Goal: Transaction & Acquisition: Download file/media

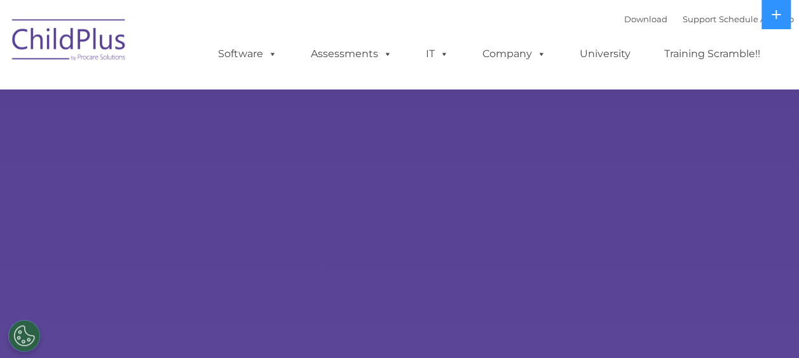
select select "MEDIUM"
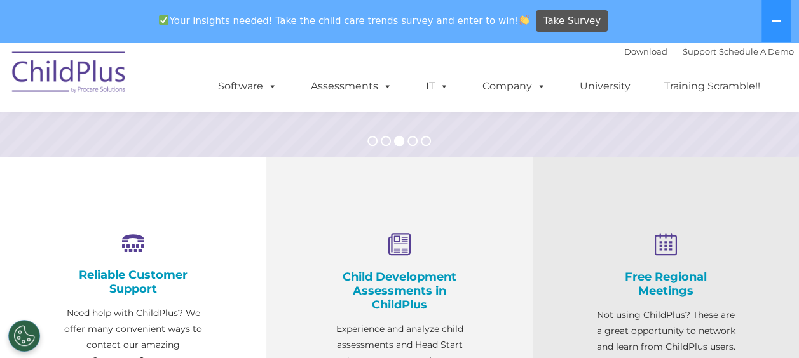
scroll to position [236, 0]
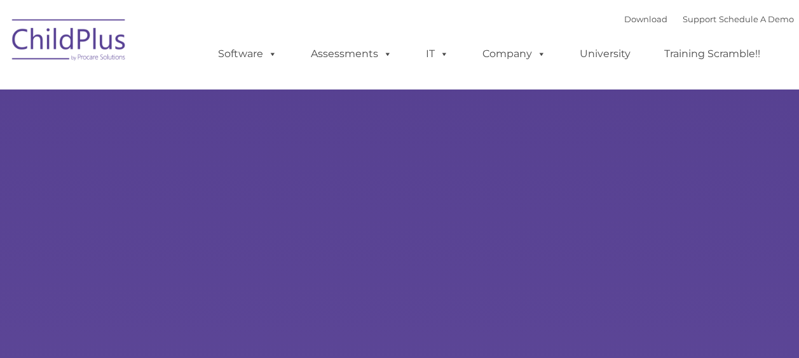
type input ""
select select "MEDIUM"
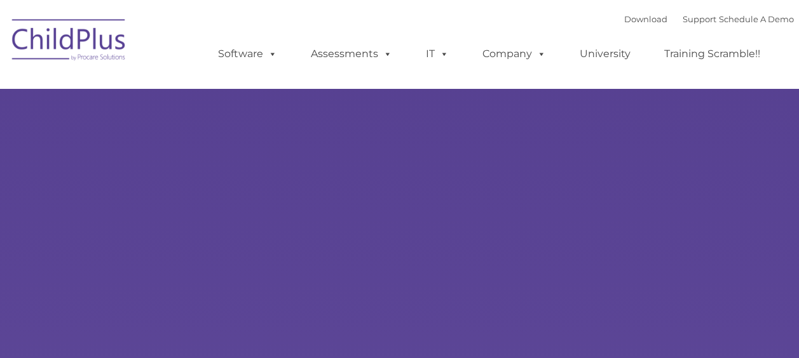
type input ""
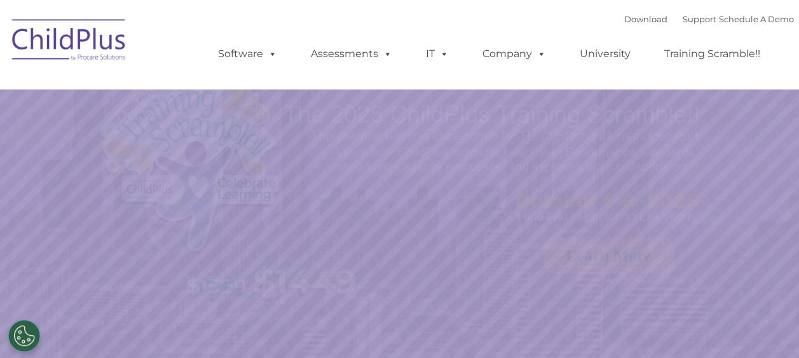
select select "MEDIUM"
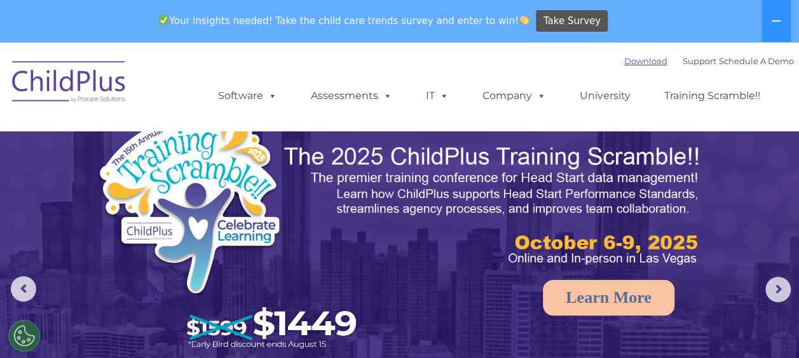
click at [624, 63] on link "Download" at bounding box center [645, 61] width 43 height 10
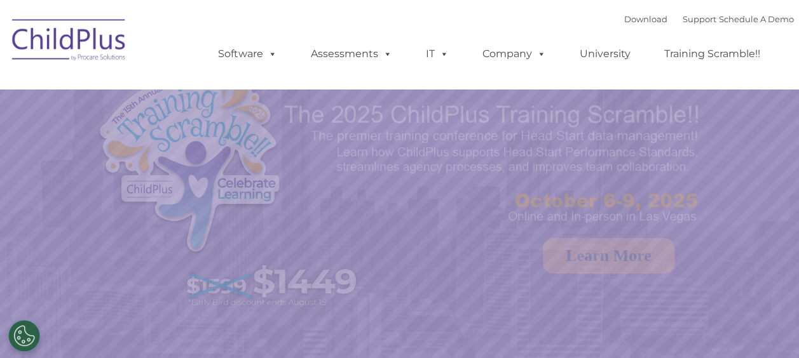
select select "MEDIUM"
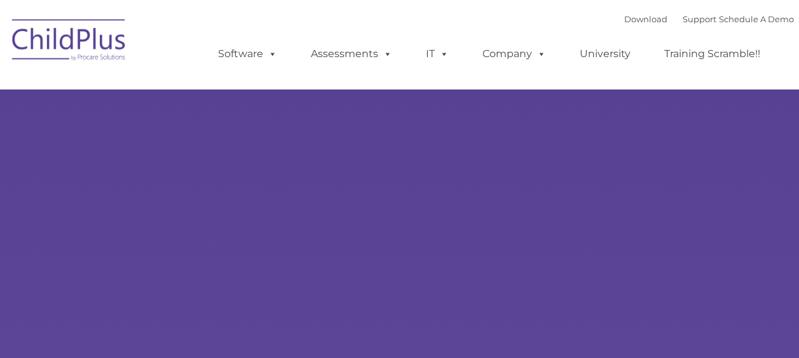
type input ""
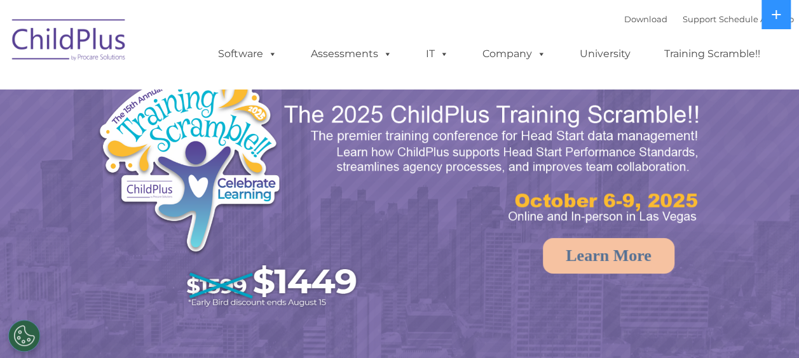
select select "MEDIUM"
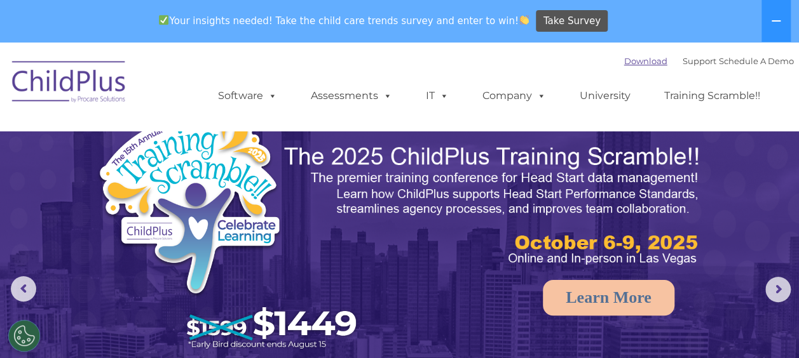
click at [638, 60] on link "Download" at bounding box center [645, 61] width 43 height 10
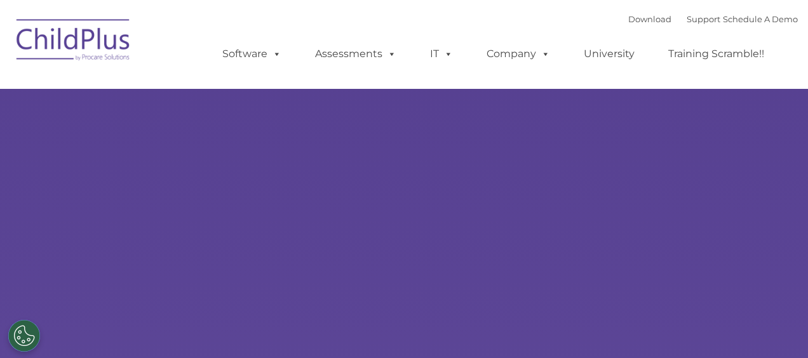
type input ""
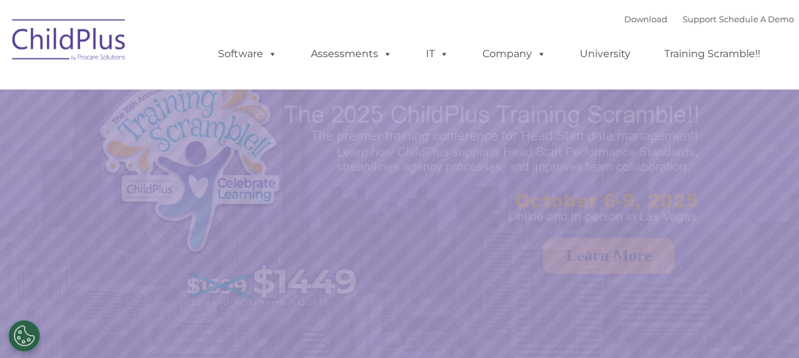
select select "MEDIUM"
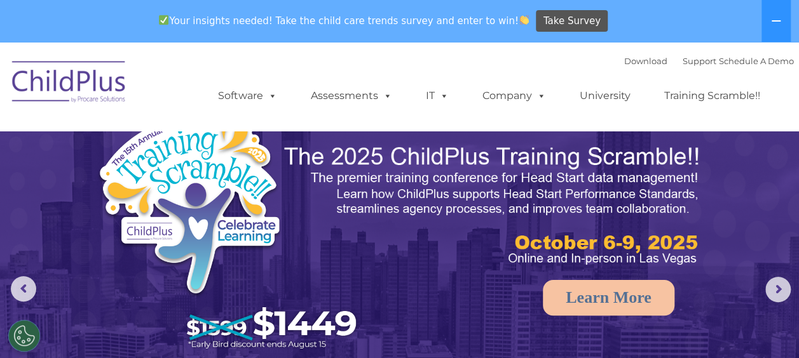
click at [624, 53] on div "Download Support | Schedule A Demo " at bounding box center [709, 60] width 170 height 19
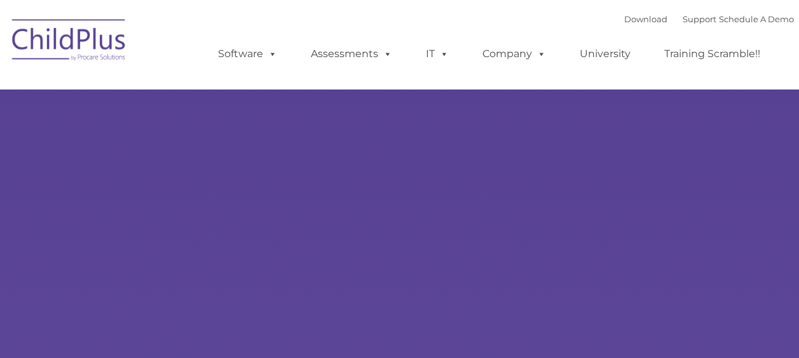
type input ""
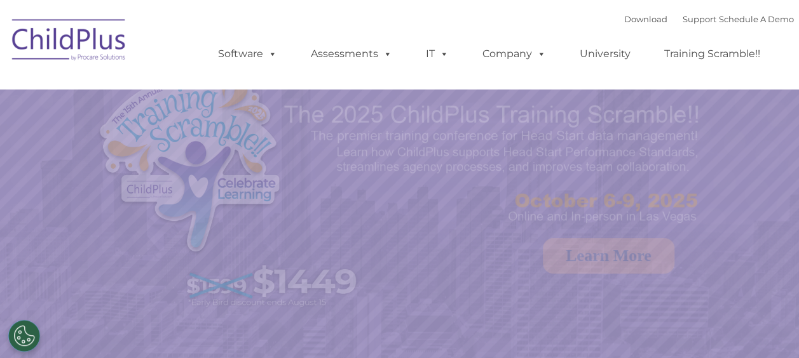
select select "MEDIUM"
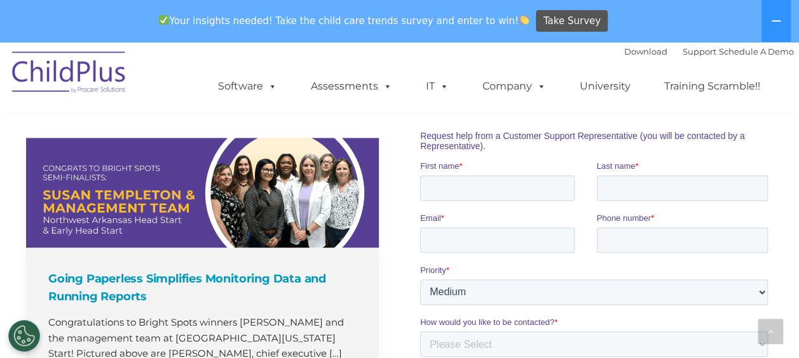
scroll to position [870, 0]
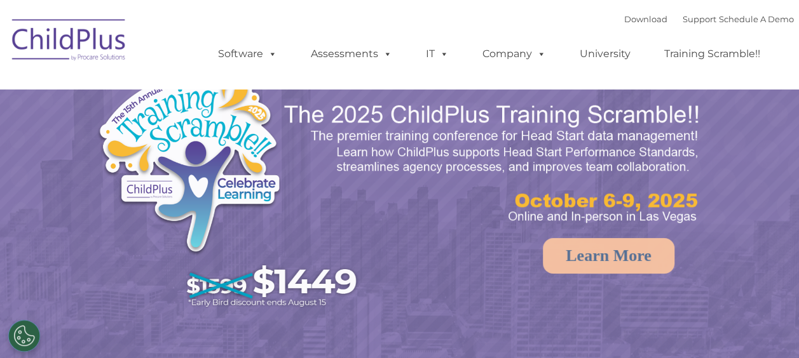
select select "MEDIUM"
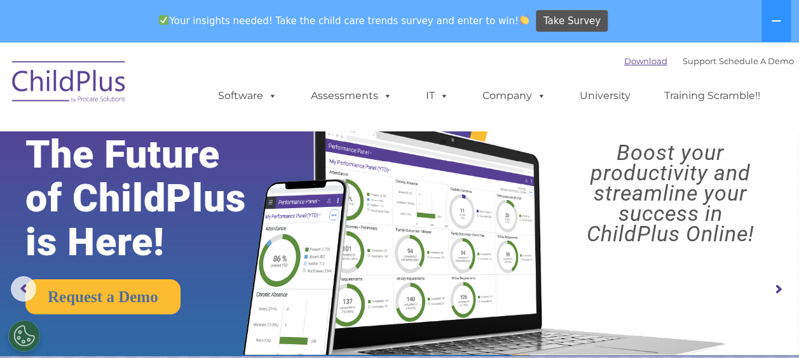
click at [624, 60] on link "Download" at bounding box center [645, 61] width 43 height 10
